Goal: Find specific page/section: Find specific page/section

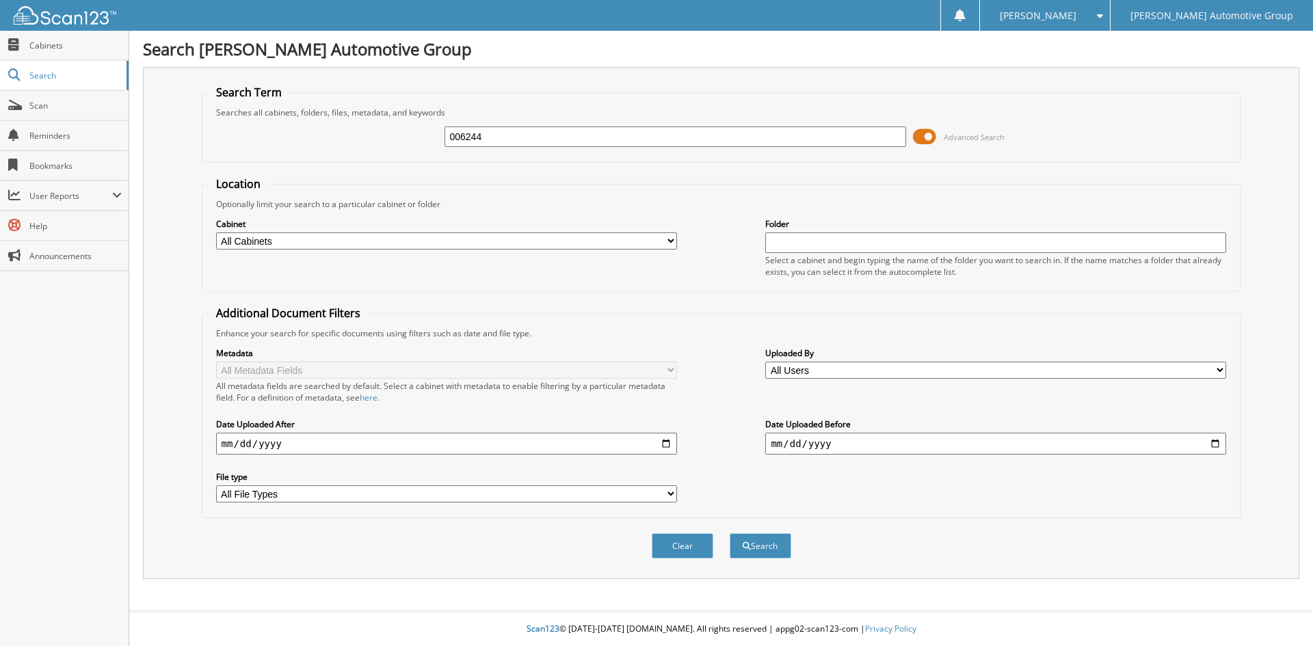
type input "006244"
click at [729, 533] on button "Search" at bounding box center [760, 545] width 62 height 25
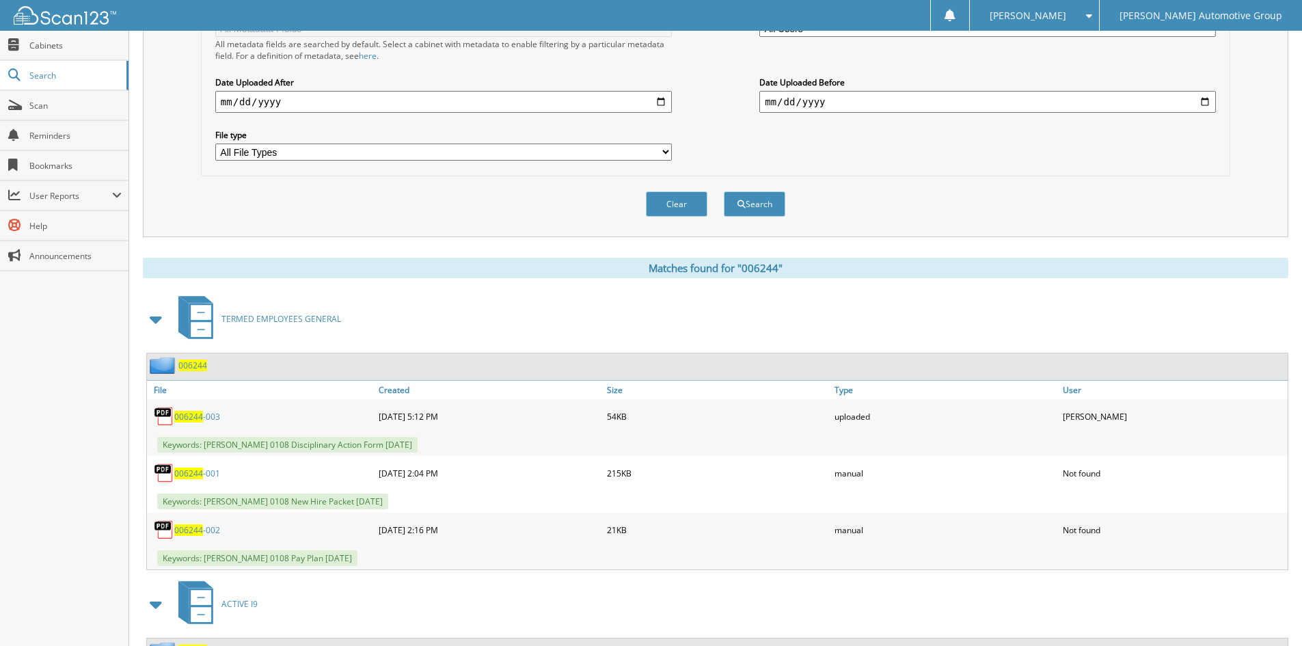
scroll to position [671, 0]
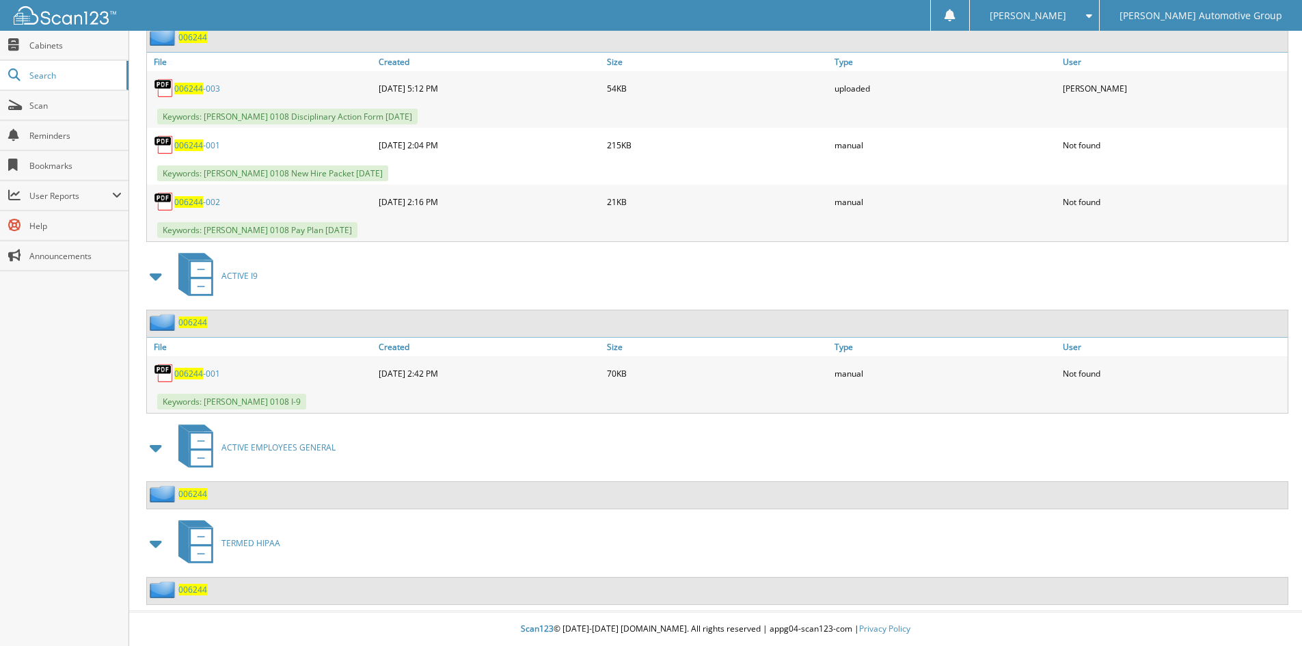
click at [204, 503] on div "006244" at bounding box center [717, 495] width 1141 height 27
click at [198, 489] on span "006244" at bounding box center [192, 494] width 29 height 12
